Goal: Information Seeking & Learning: Learn about a topic

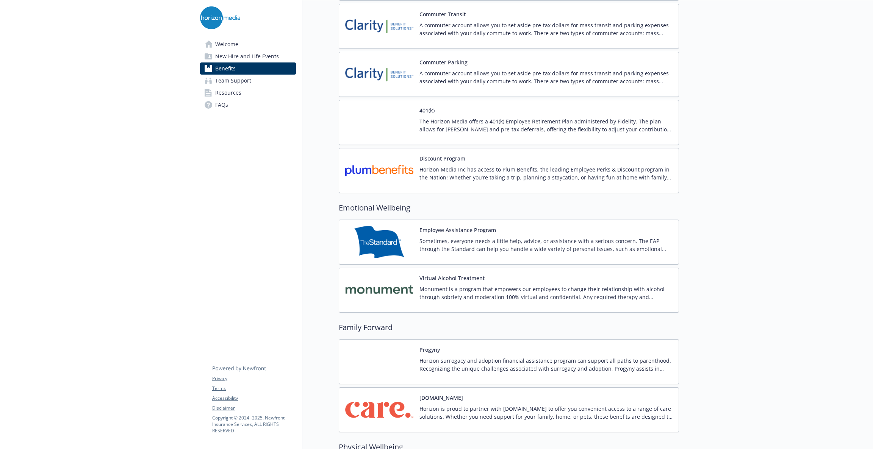
scroll to position [1363, 0]
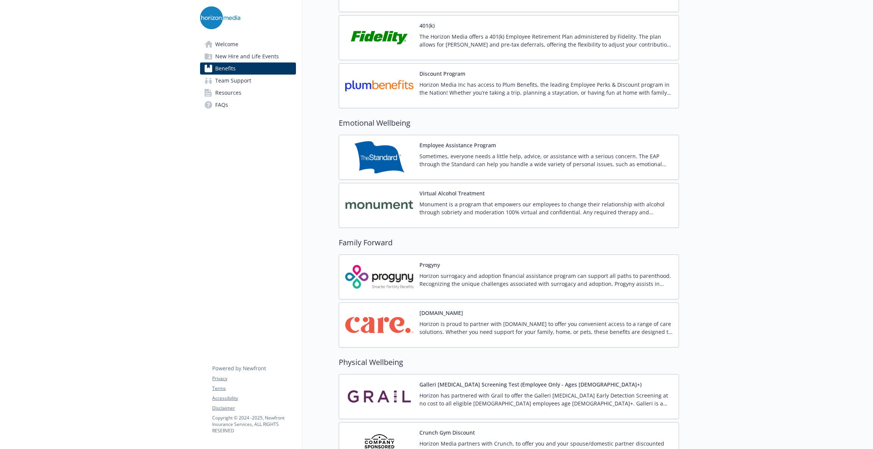
click at [467, 335] on p "Horizon is proud to partner with [DOMAIN_NAME] to offer you convenient access t…" at bounding box center [545, 328] width 253 height 16
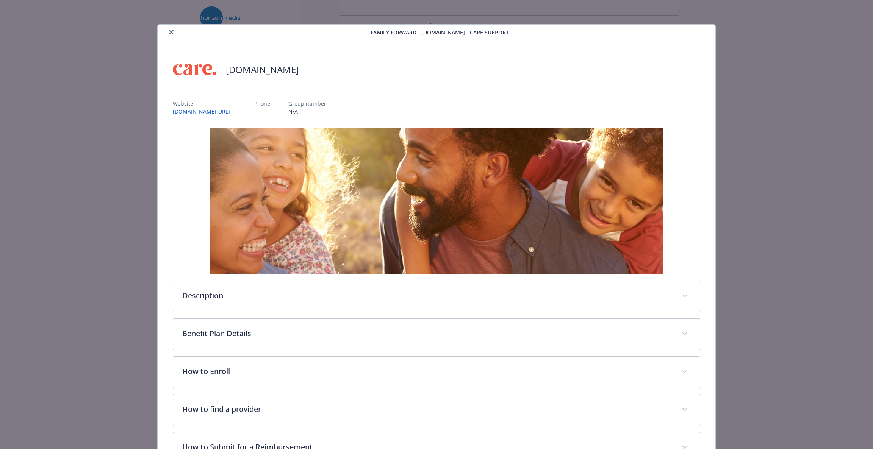
scroll to position [22, 0]
